Goal: Task Accomplishment & Management: Manage account settings

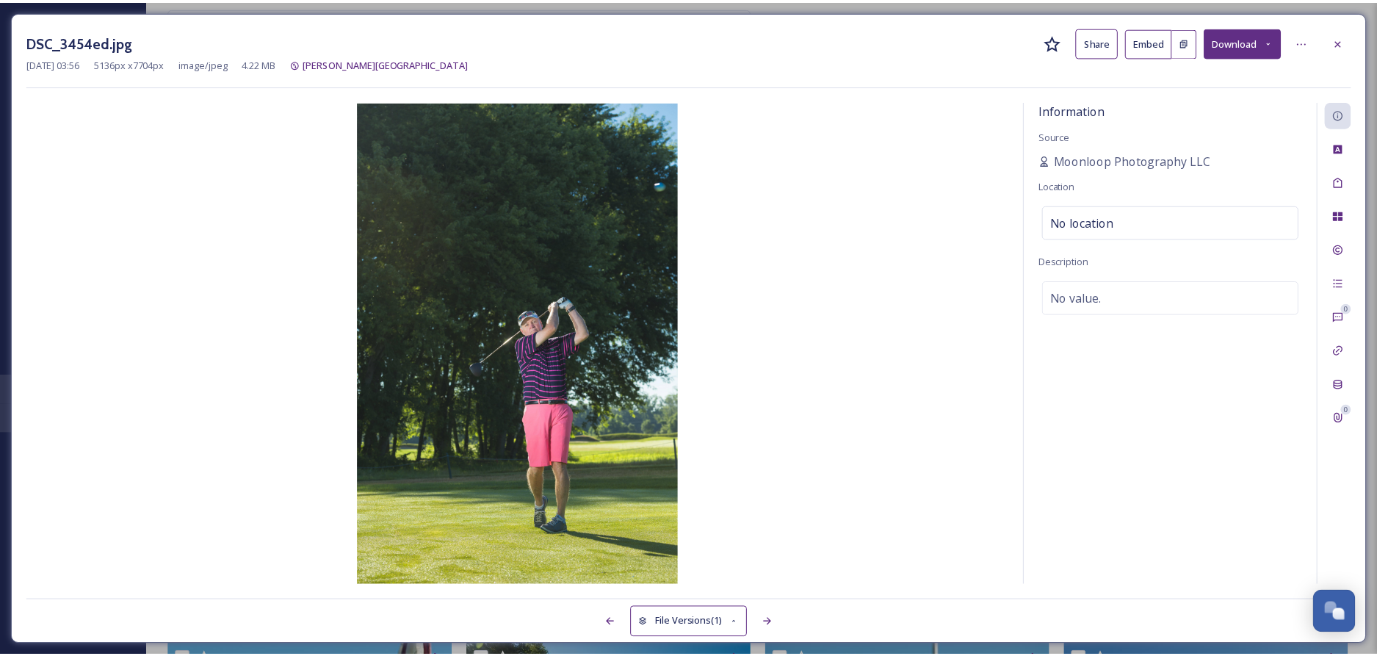
scroll to position [999, 0]
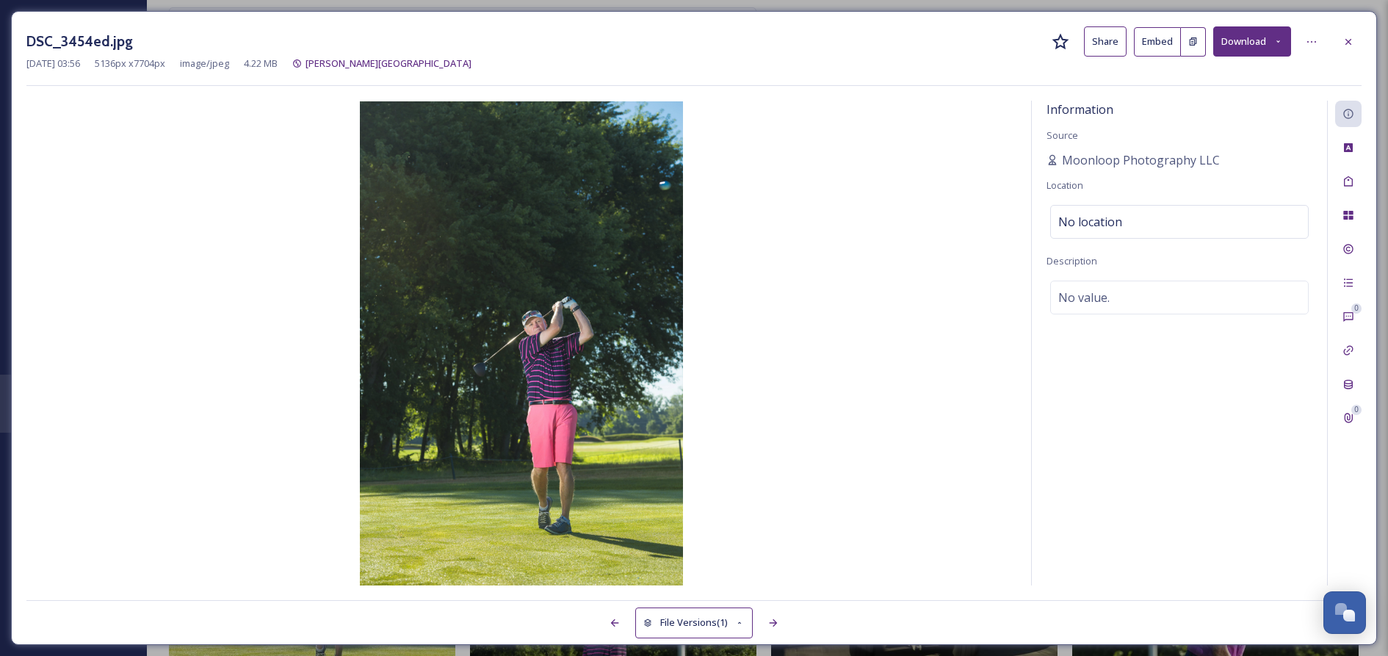
click at [1352, 41] on icon at bounding box center [1348, 42] width 12 height 12
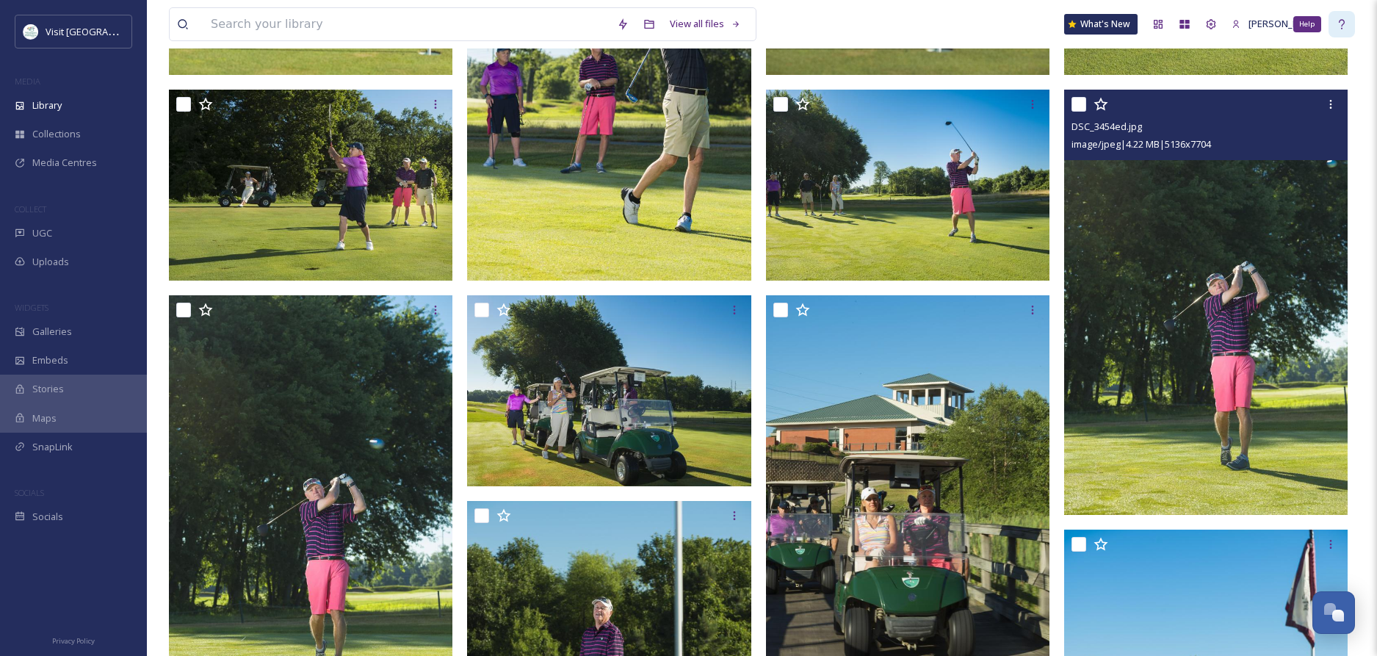
click at [1298, 27] on div "Help" at bounding box center [1307, 24] width 28 height 16
click at [1274, 26] on span "[PERSON_NAME]" at bounding box center [1284, 23] width 73 height 13
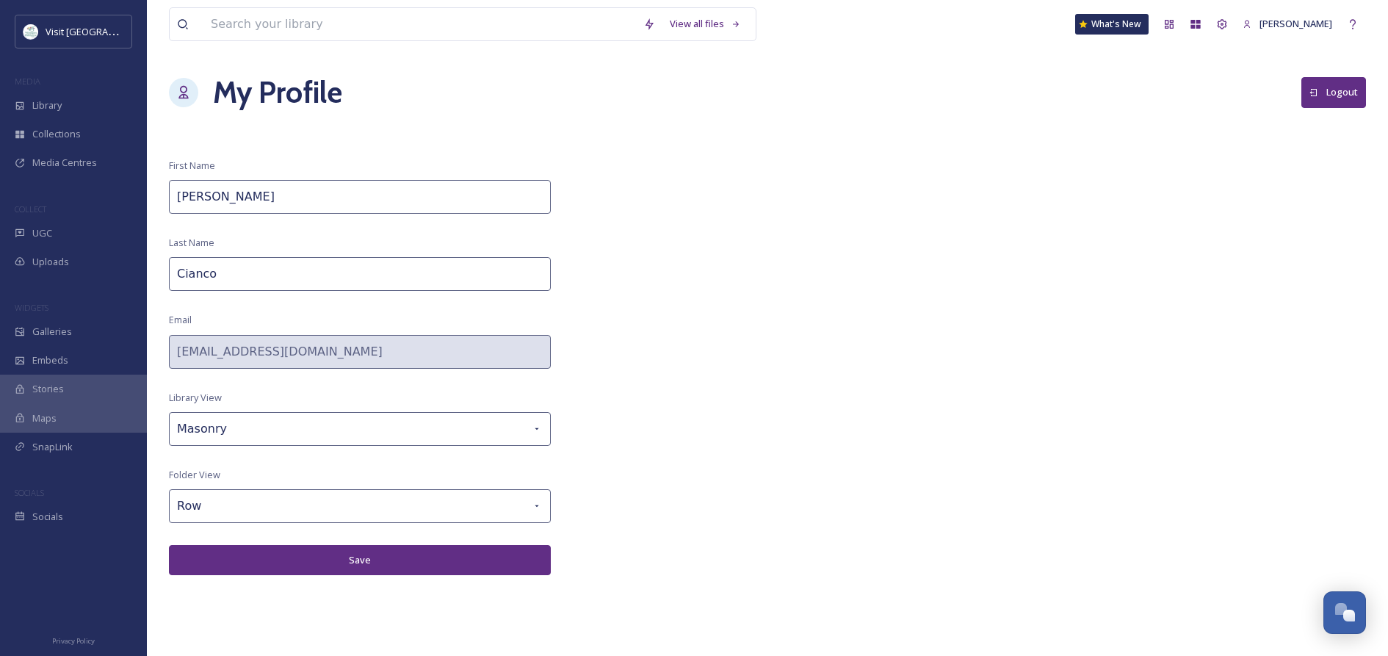
click at [1334, 98] on button "Logout" at bounding box center [1333, 92] width 65 height 30
